Goal: Entertainment & Leisure: Consume media (video, audio)

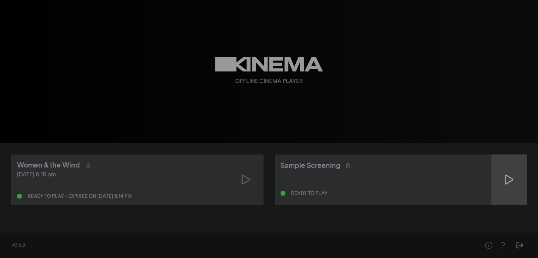
click at [507, 182] on icon at bounding box center [509, 179] width 8 height 11
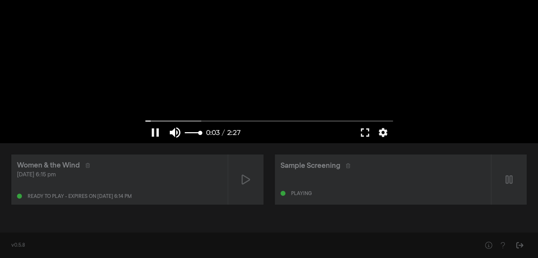
type input "3.386031"
click at [178, 129] on button "volume_up" at bounding box center [175, 132] width 20 height 21
type input "0"
type input "3.9106"
type input "0.310526315789474"
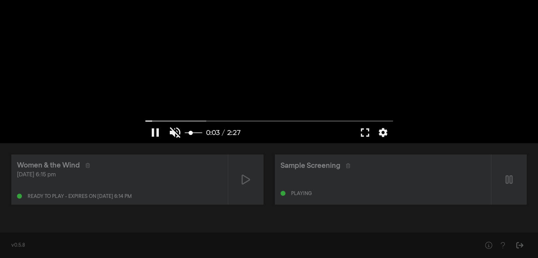
type input "4.02495"
type input "0.310526315789474"
click at [191, 133] on input "Volume" at bounding box center [194, 133] width 18 height 4
click at [276, 57] on div at bounding box center [269, 71] width 255 height 143
click at [500, 243] on icon "Help" at bounding box center [503, 245] width 9 height 7
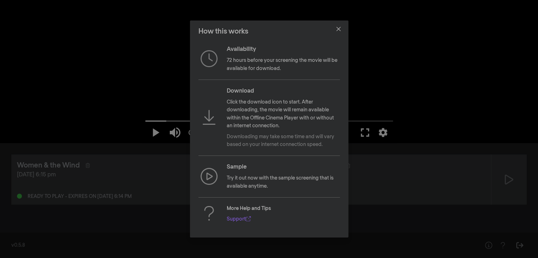
click at [426, 82] on div "How this works Availability 72 hours before your screening the movie will be av…" at bounding box center [269, 129] width 538 height 258
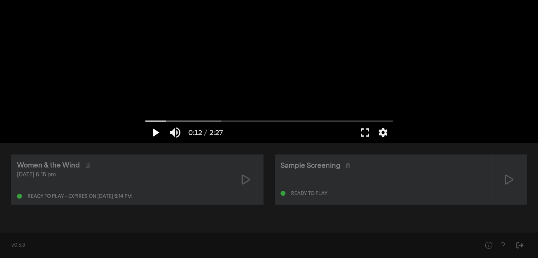
click at [153, 132] on button "play_arrow" at bounding box center [155, 132] width 20 height 21
click at [367, 130] on button "fullscreen" at bounding box center [365, 132] width 20 height 21
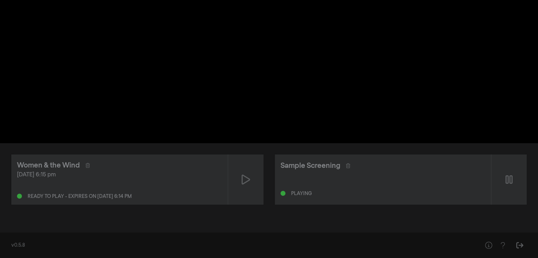
click at [99, 196] on div "Ready to play - expires on [DATE] 6:14 pm" at bounding box center [80, 196] width 104 height 5
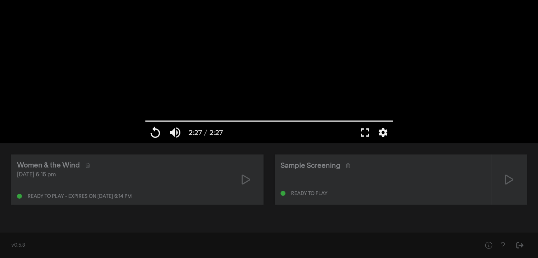
type input "147.146"
